Goal: Information Seeking & Learning: Learn about a topic

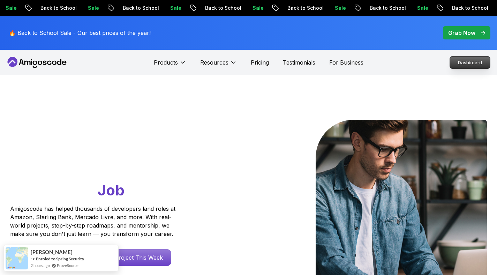
click at [459, 64] on p "Dashboard" at bounding box center [470, 63] width 40 height 12
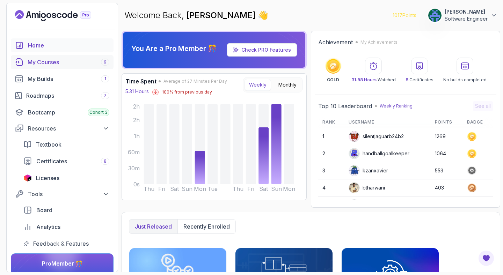
click at [61, 61] on div "My Courses 9" at bounding box center [69, 62] width 82 height 8
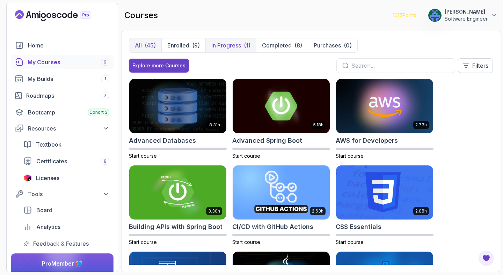
click at [233, 47] on p "In Progress" at bounding box center [226, 45] width 30 height 8
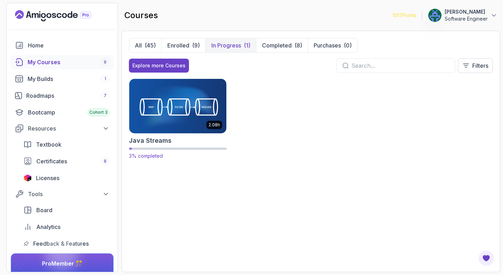
click at [183, 98] on img at bounding box center [178, 105] width 102 height 57
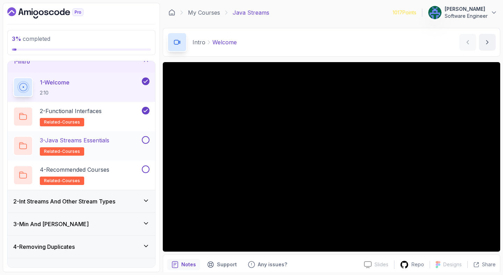
scroll to position [12, 0]
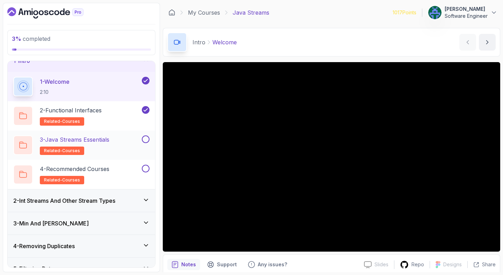
click at [109, 140] on p "3 - Java Streams Essentials" at bounding box center [74, 139] width 69 height 8
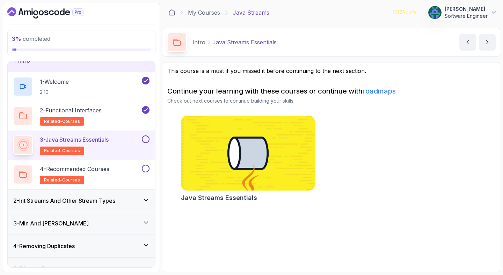
click at [148, 138] on button at bounding box center [146, 139] width 8 height 8
click at [124, 169] on div "4 - Recommended Courses related-courses" at bounding box center [76, 175] width 127 height 20
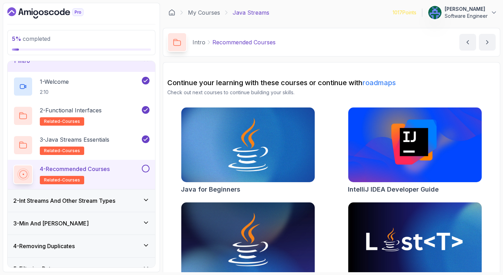
click at [145, 170] on button at bounding box center [146, 169] width 8 height 8
click at [131, 199] on div "2 - Int Streams And Other Stream Types" at bounding box center [81, 200] width 136 height 8
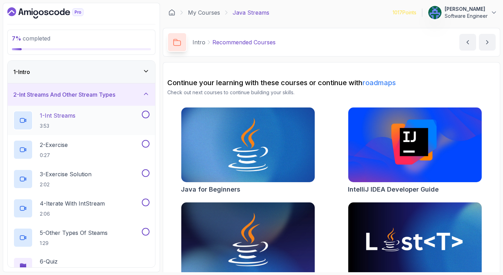
click at [125, 118] on div "1 - Int Streams 3:53" at bounding box center [76, 121] width 127 height 20
